Goal: Transaction & Acquisition: Subscribe to service/newsletter

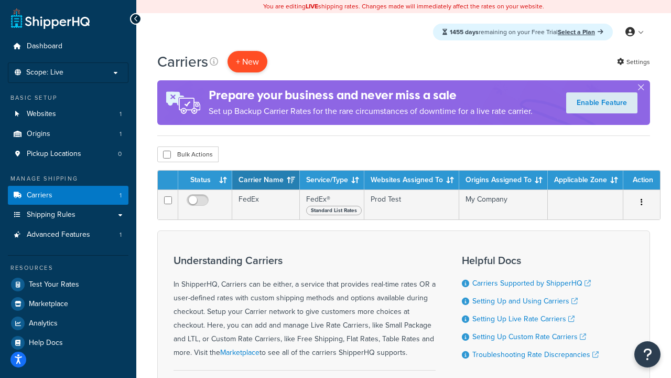
click at [248, 61] on button "+ New" at bounding box center [248, 62] width 40 height 22
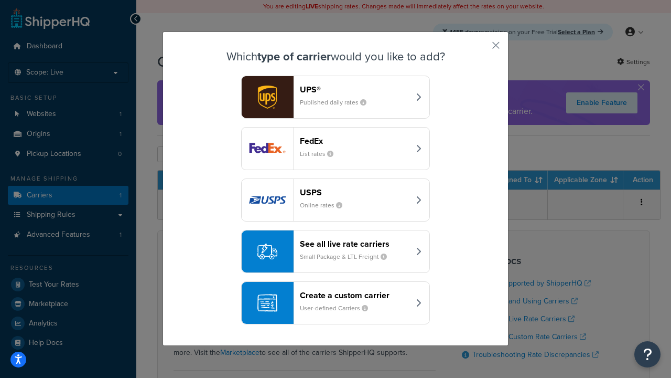
click at [336, 148] on div "FedEx List rates" at bounding box center [355, 148] width 110 height 25
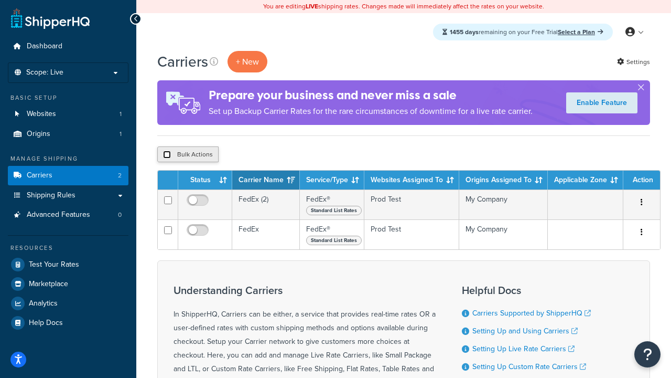
click at [167, 155] on input "checkbox" at bounding box center [167, 155] width 8 height 8
checkbox input "true"
click at [279, 155] on button "Delete" at bounding box center [280, 154] width 36 height 16
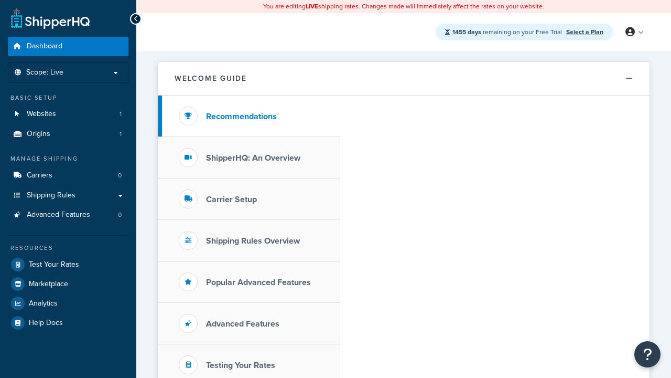
click at [585, 31] on link "Select a Plan" at bounding box center [584, 31] width 37 height 9
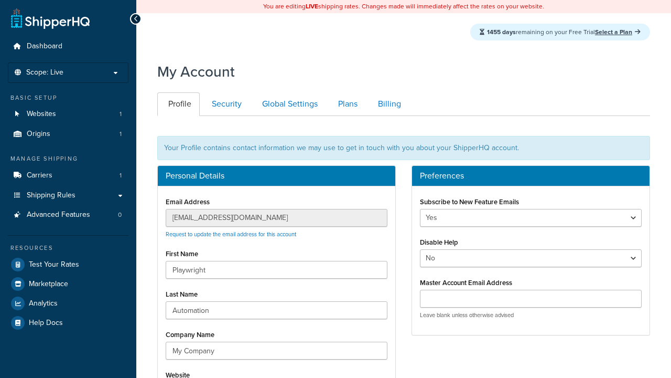
click at [0, 0] on link "Set Up Billing" at bounding box center [0, 0] width 0 height 0
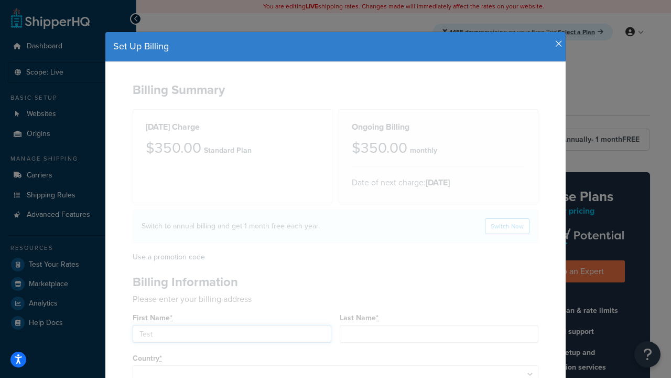
type input "Test"
type input "2209 Four Waters Loop"
type input "Georgetown"
type input "78628"
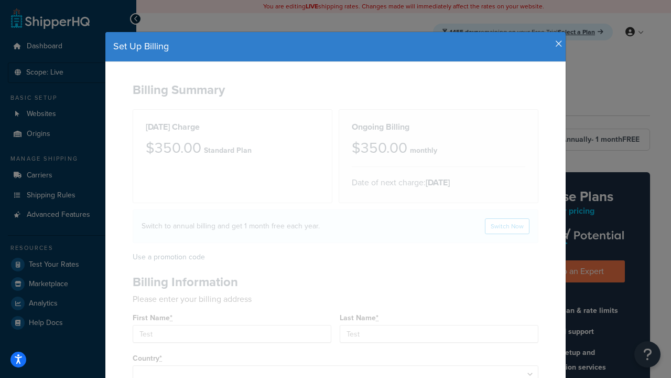
select select "1000"
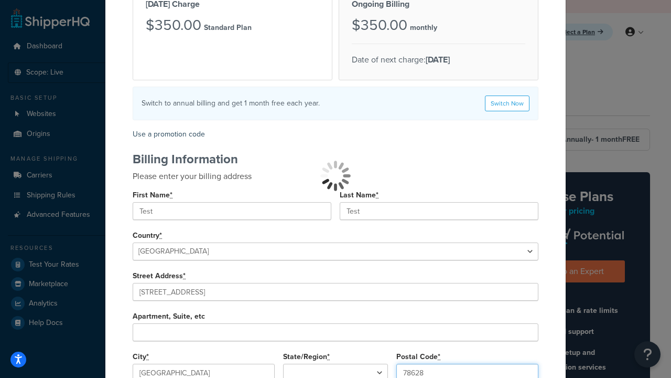
select select
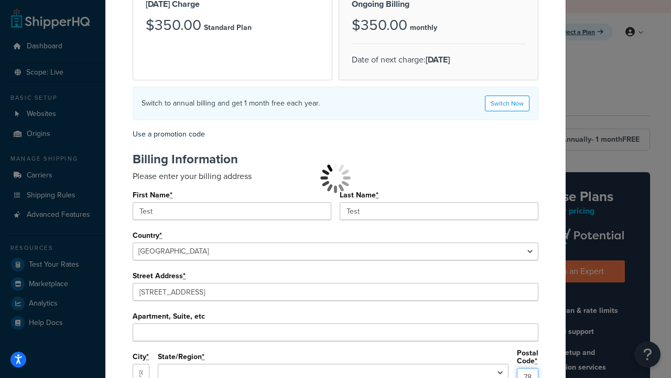
type input "78628"
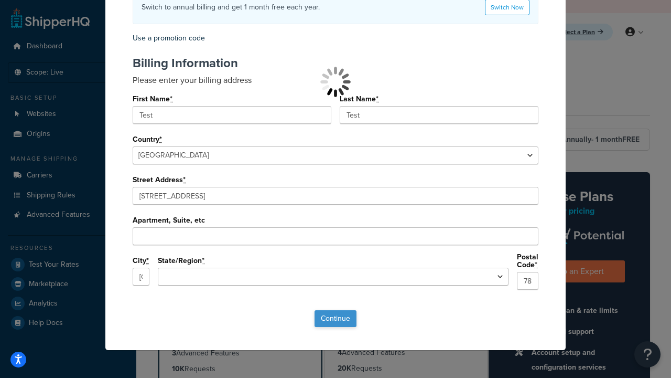
select select "TX"
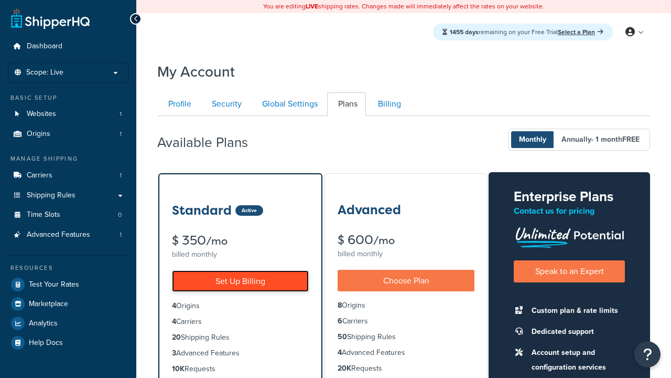
click at [240, 281] on link "Set Up Billing" at bounding box center [240, 281] width 137 height 22
